Goal: Check status: Check status

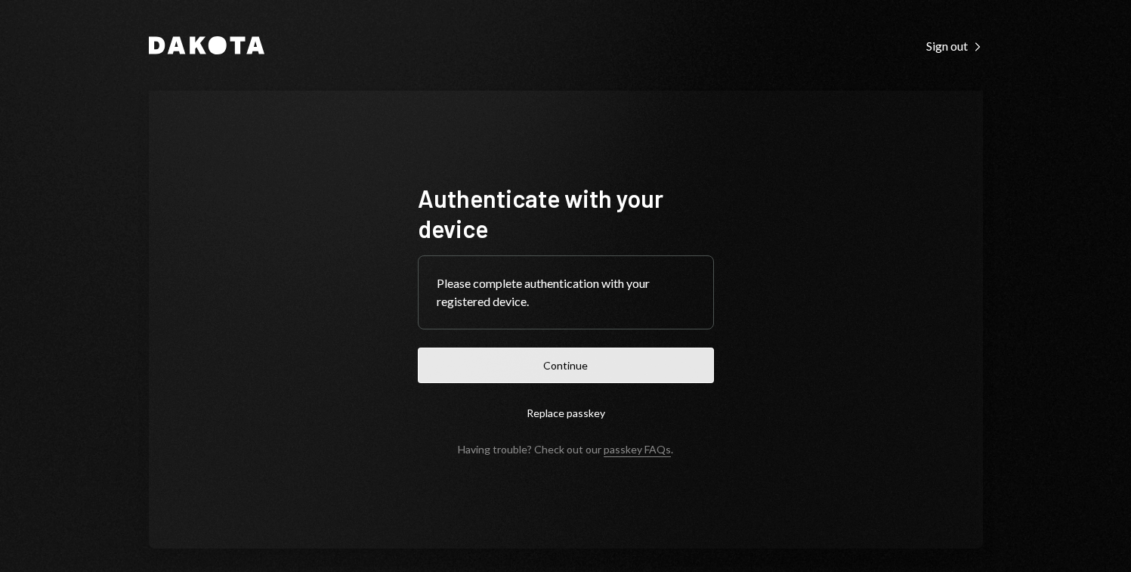
click at [553, 360] on button "Continue" at bounding box center [566, 366] width 296 height 36
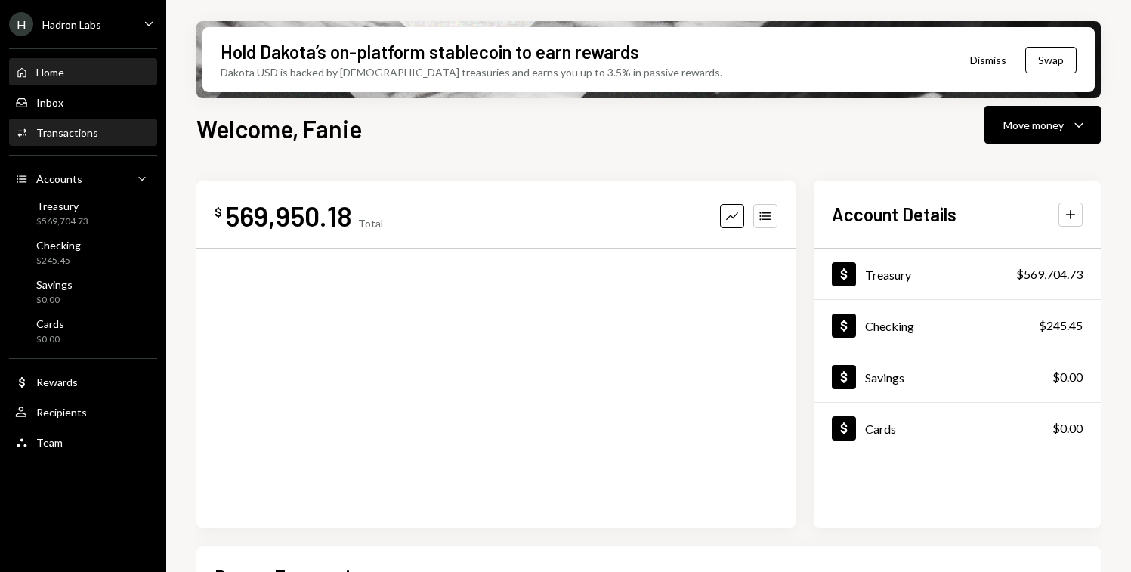
click at [76, 128] on div "Transactions" at bounding box center [67, 132] width 62 height 13
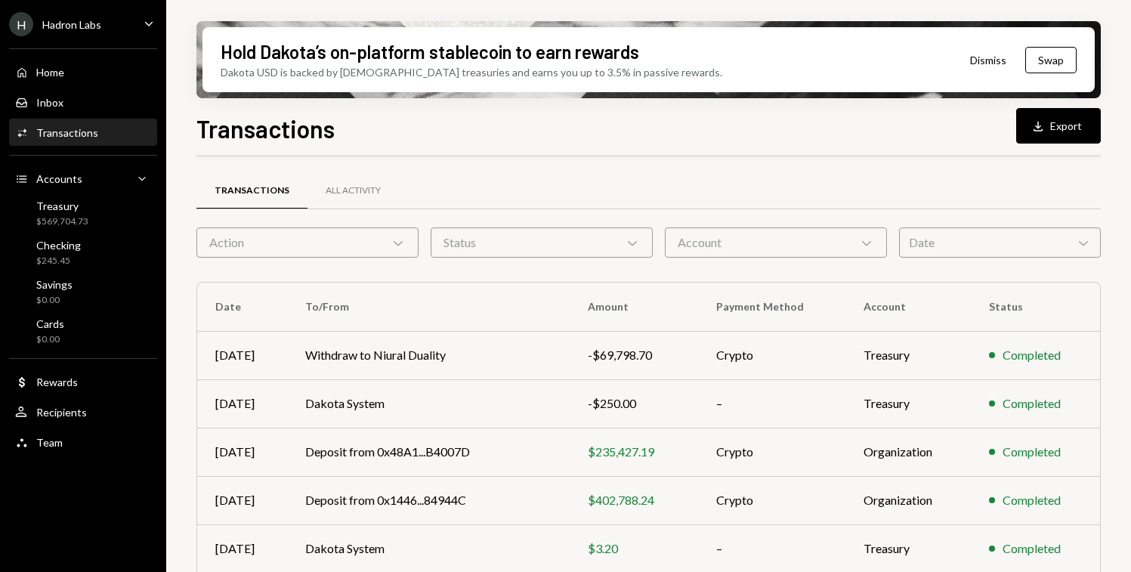
scroll to position [24, 0]
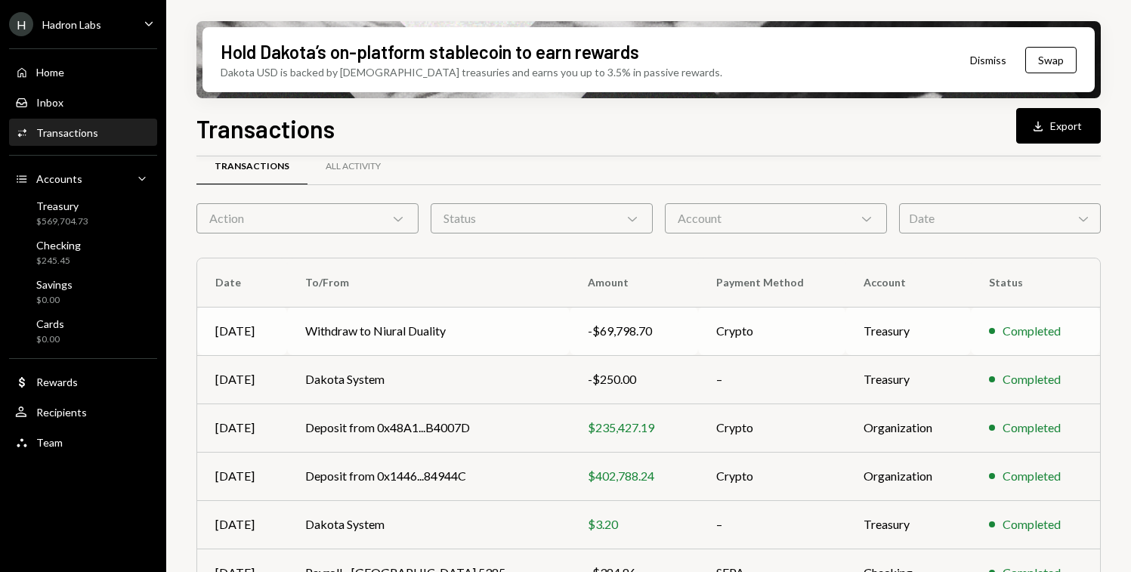
click at [488, 329] on td "Withdraw to Niural Duality" at bounding box center [428, 331] width 283 height 48
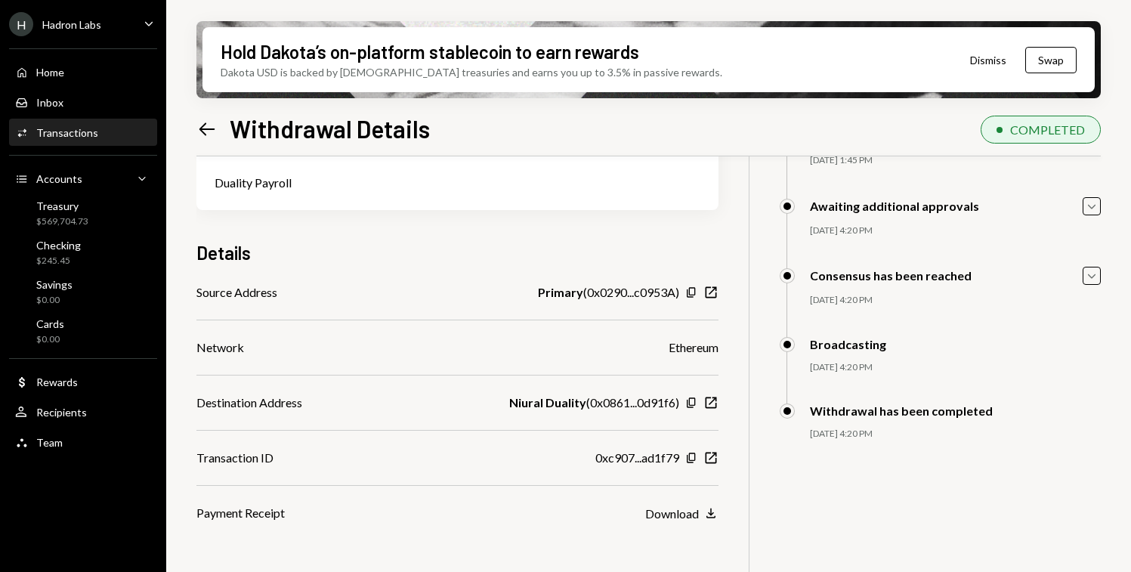
scroll to position [121, 0]
click at [688, 453] on icon "button" at bounding box center [691, 456] width 8 height 10
